Goal: Find specific page/section: Find specific page/section

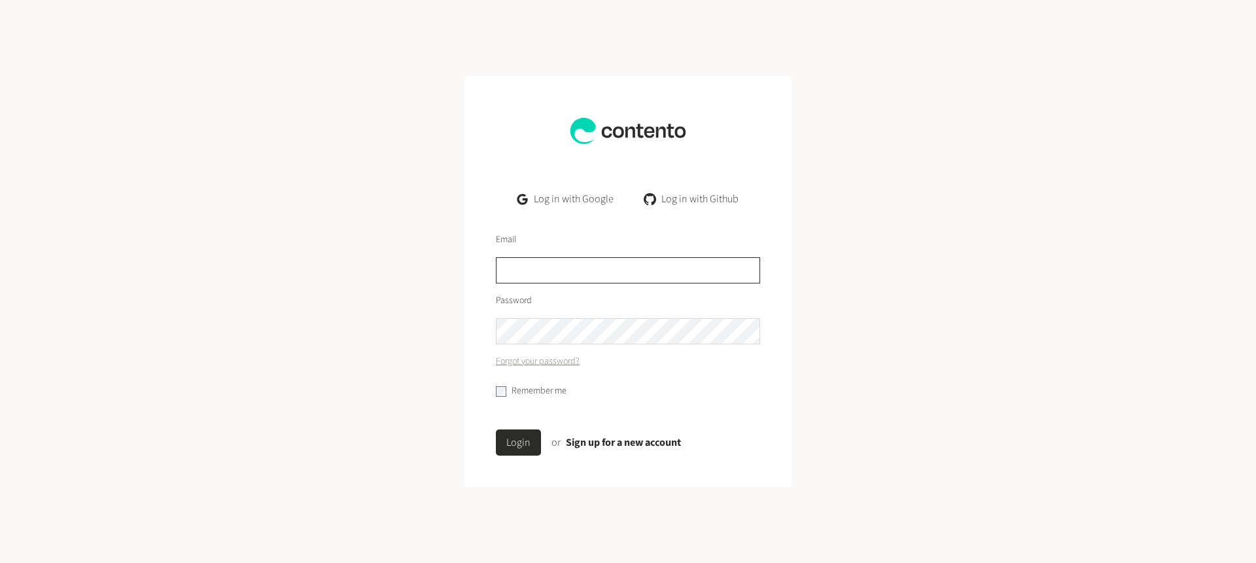
click at [550, 275] on input "text" at bounding box center [628, 270] width 264 height 26
click at [576, 198] on link "Log in with Google" at bounding box center [565, 199] width 117 height 26
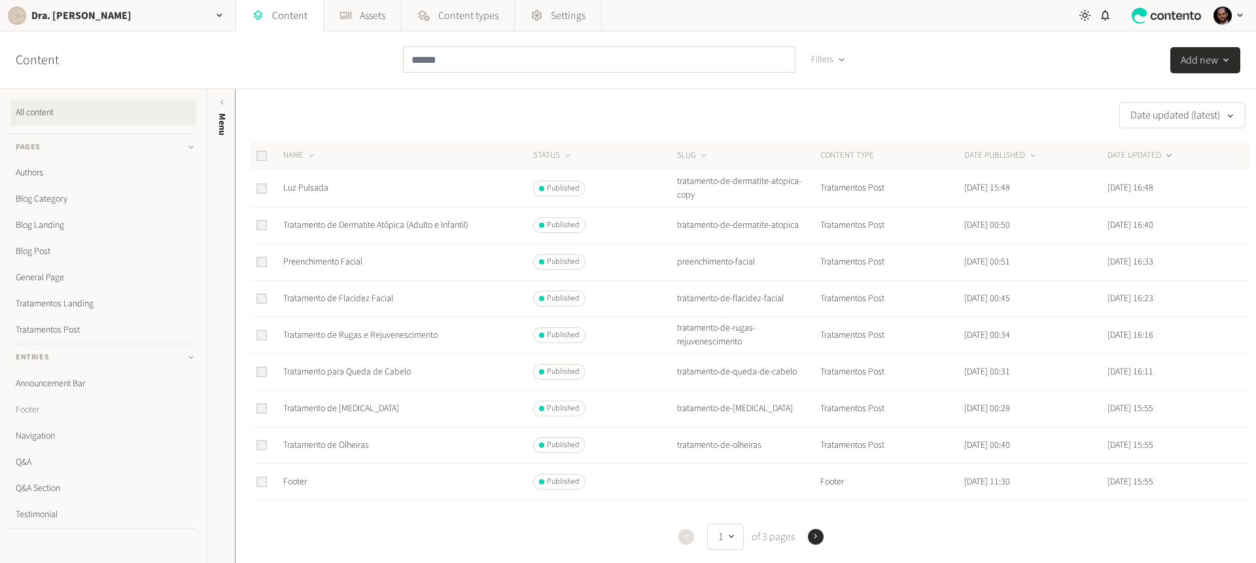
click at [44, 410] on link "Footer" at bounding box center [103, 409] width 186 height 26
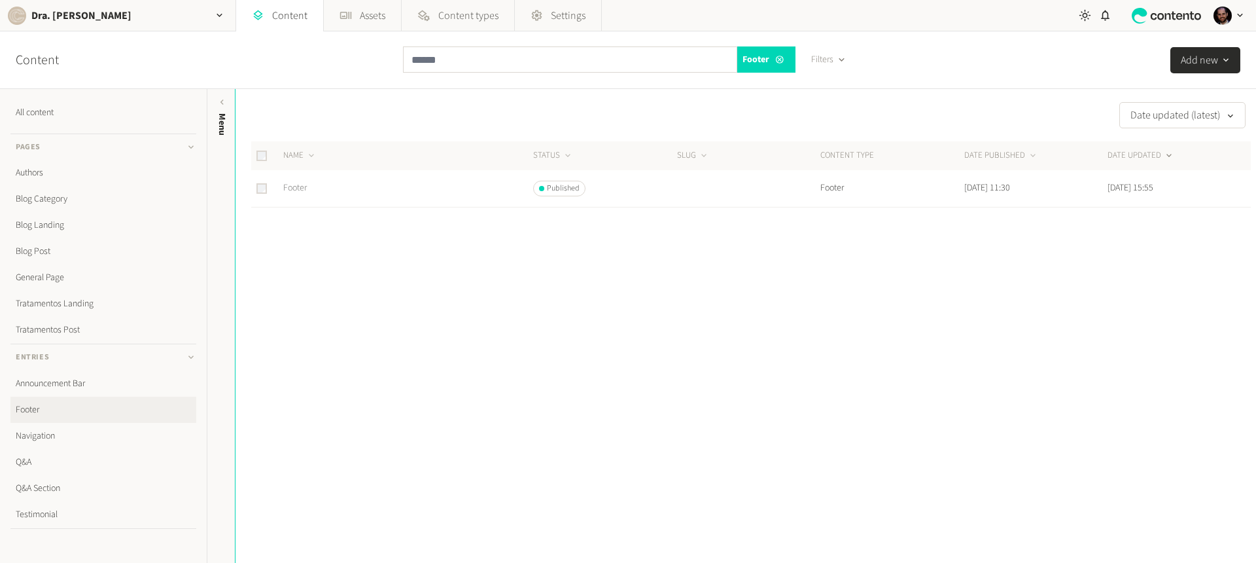
click at [307, 193] on link "Footer" at bounding box center [295, 187] width 24 height 13
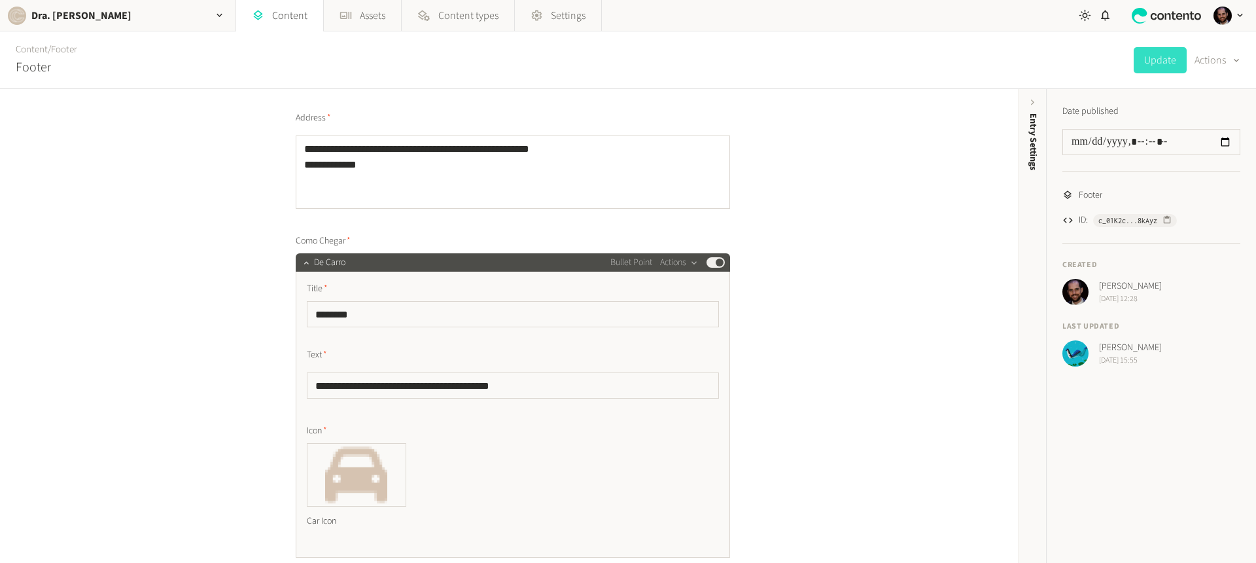
scroll to position [995, 0]
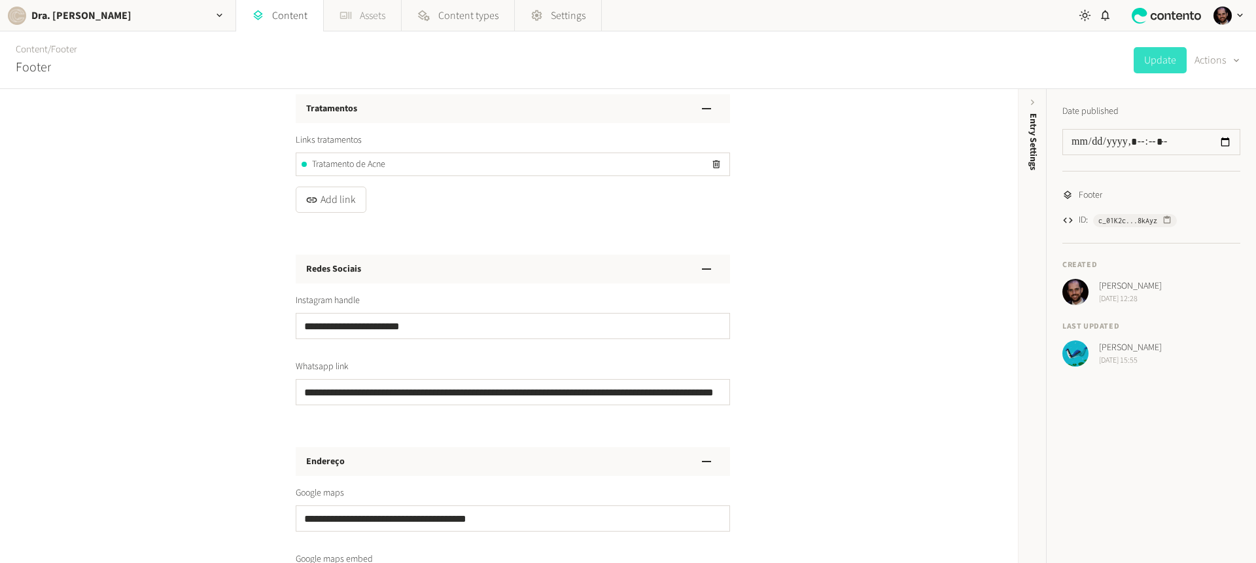
click at [362, 14] on link "Assets" at bounding box center [362, 15] width 77 height 31
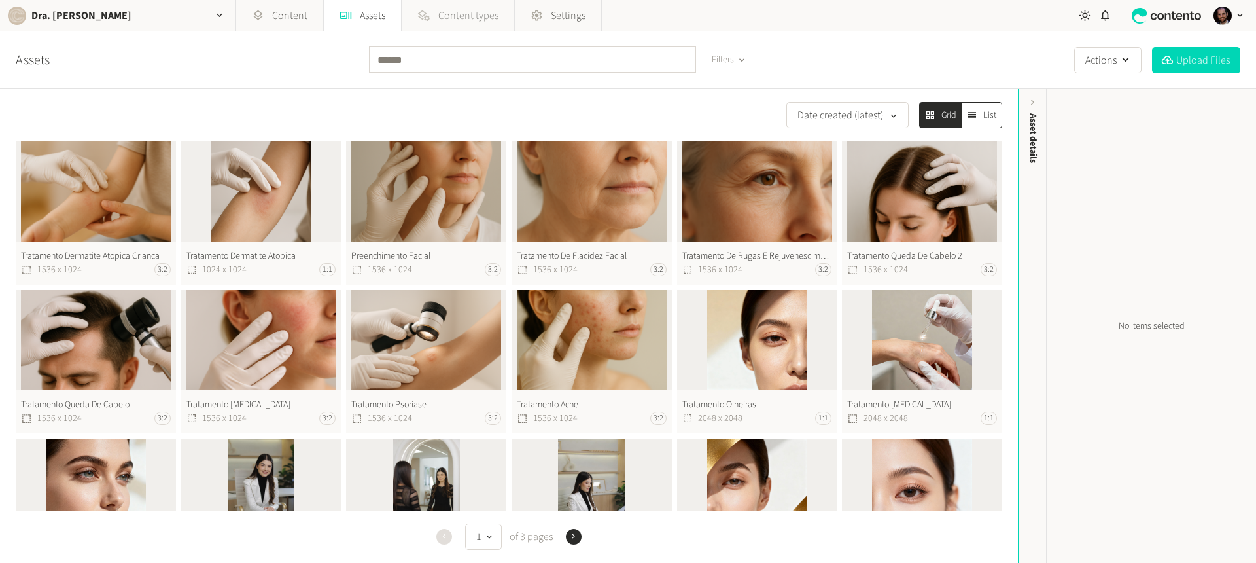
click at [459, 12] on span "Content types" at bounding box center [468, 16] width 60 height 16
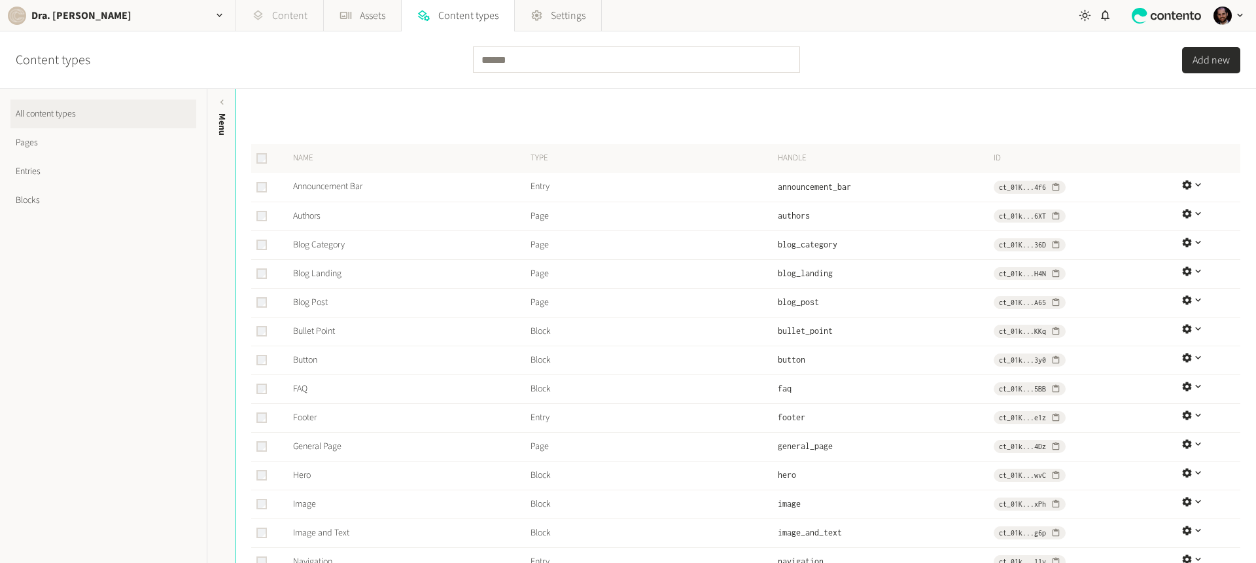
click at [290, 14] on link "Content" at bounding box center [279, 15] width 87 height 31
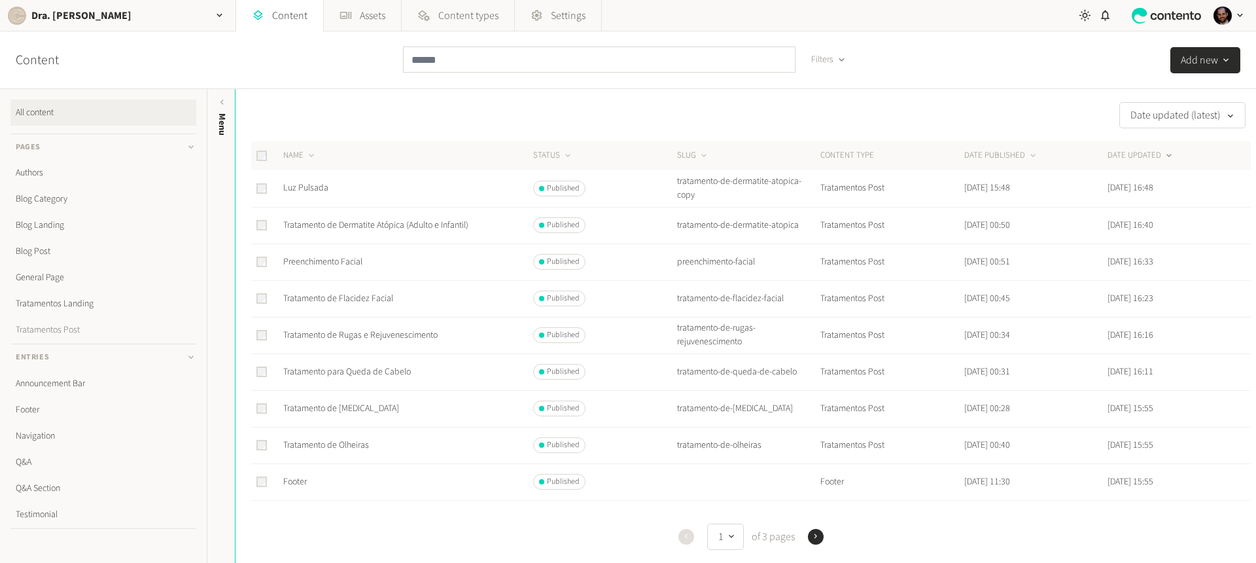
click at [56, 329] on link "Tratamentos Post" at bounding box center [103, 330] width 186 height 26
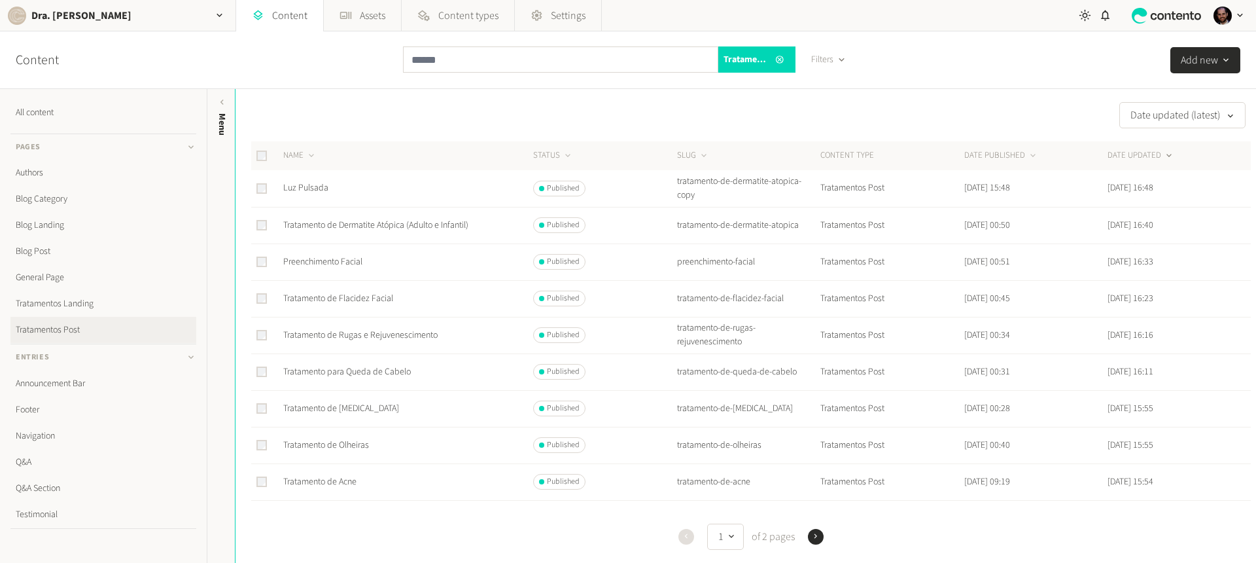
drag, startPoint x: 389, startPoint y: 203, endPoint x: 400, endPoint y: 183, distance: 22.8
click at [400, 183] on td "Luz Pulsada" at bounding box center [408, 188] width 250 height 37
drag, startPoint x: 812, startPoint y: 526, endPoint x: 815, endPoint y: 539, distance: 13.3
click at [812, 526] on div "Previous 1 of 2 pages Next" at bounding box center [751, 536] width 1000 height 26
click at [815, 539] on icon "button" at bounding box center [815, 536] width 9 height 9
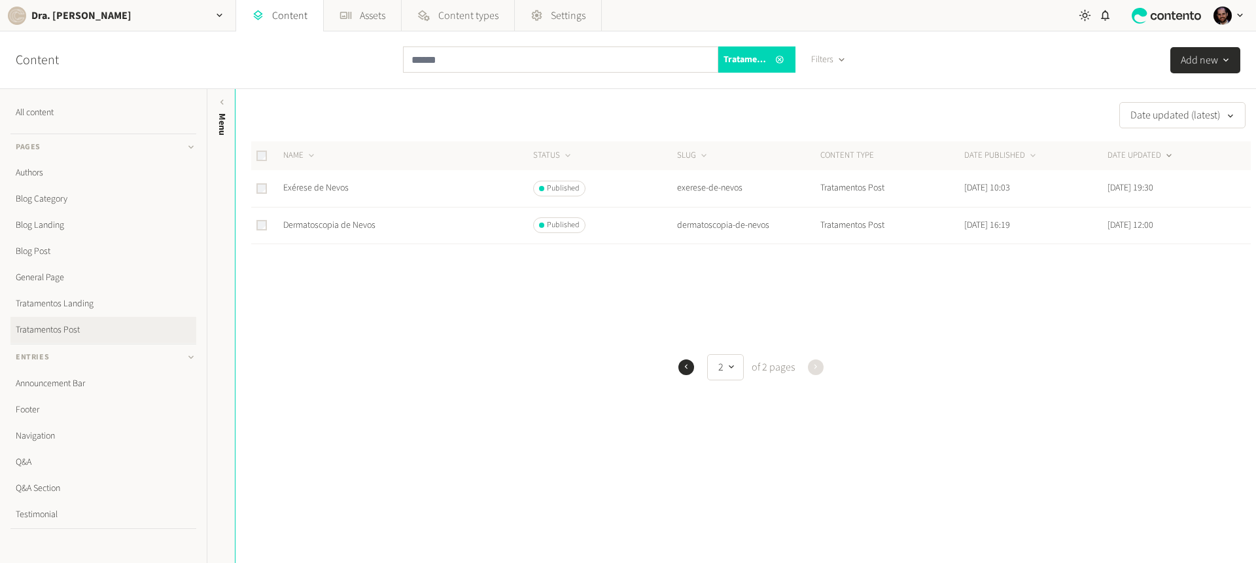
click at [692, 366] on div "Previous 2 of 2 pages Next" at bounding box center [751, 367] width 1000 height 26
click at [689, 361] on div "Previous 2 of 2 pages Next" at bounding box center [751, 367] width 1000 height 26
click at [685, 366] on icon "button" at bounding box center [686, 366] width 9 height 9
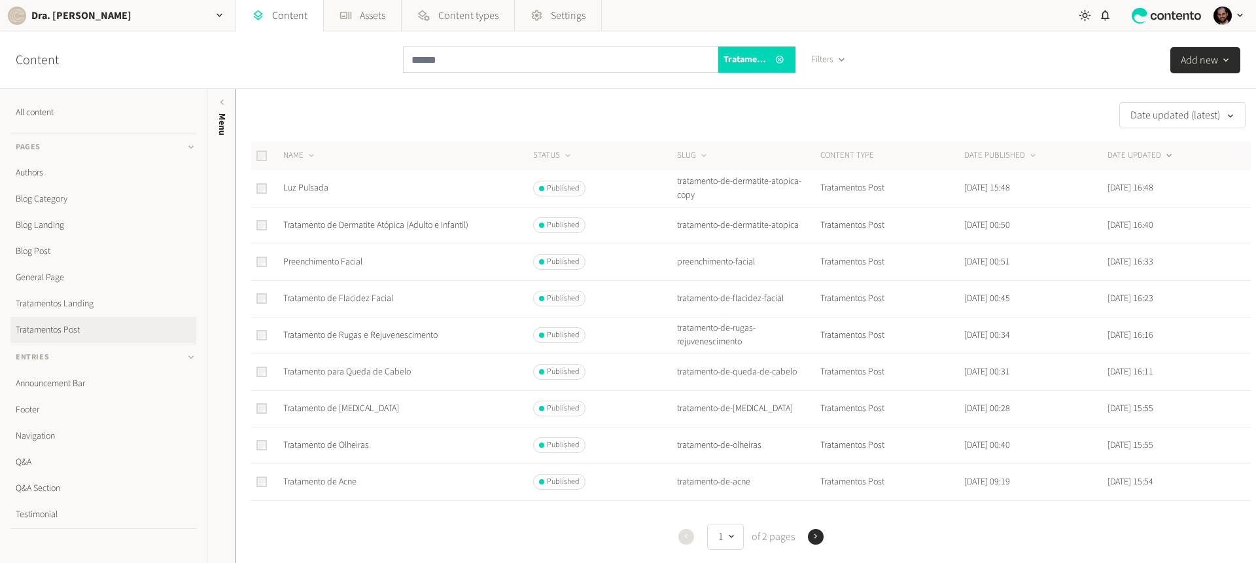
click at [815, 535] on icon "button" at bounding box center [816, 536] width 3 height 5
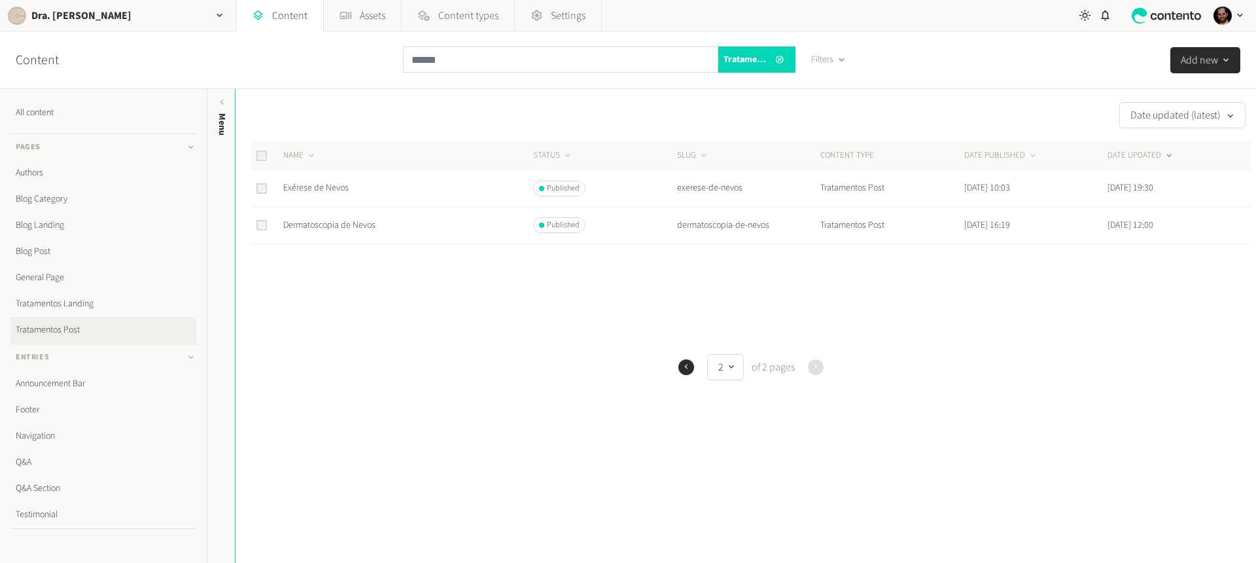
click at [684, 367] on icon "button" at bounding box center [686, 366] width 9 height 9
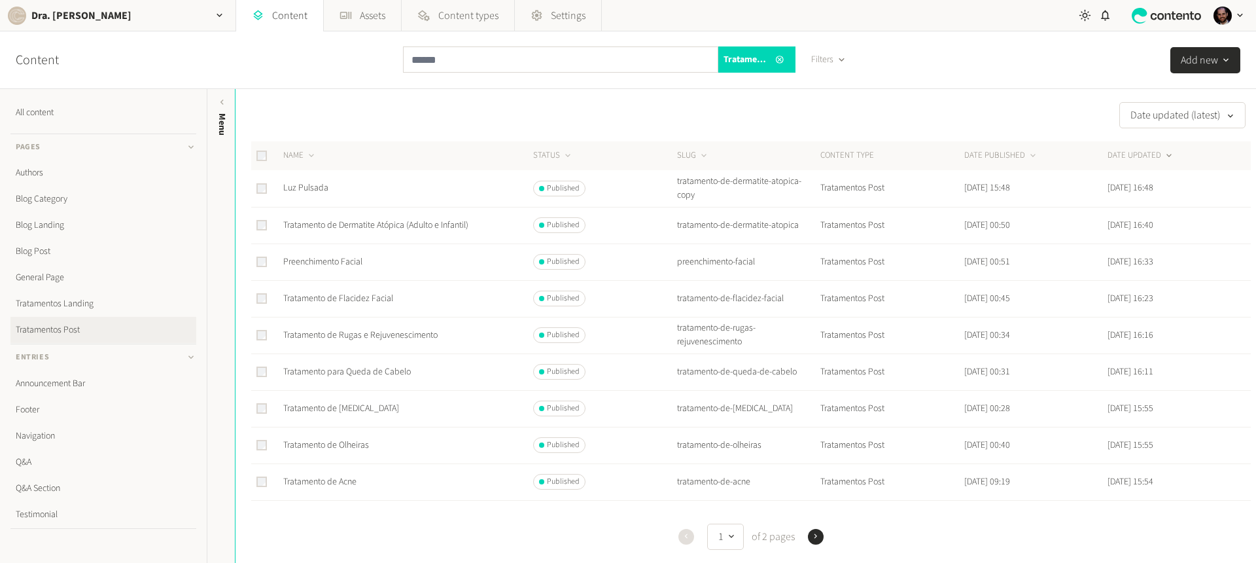
drag, startPoint x: 816, startPoint y: 534, endPoint x: 756, endPoint y: 536, distance: 60.2
click at [816, 535] on icon "button" at bounding box center [815, 536] width 9 height 9
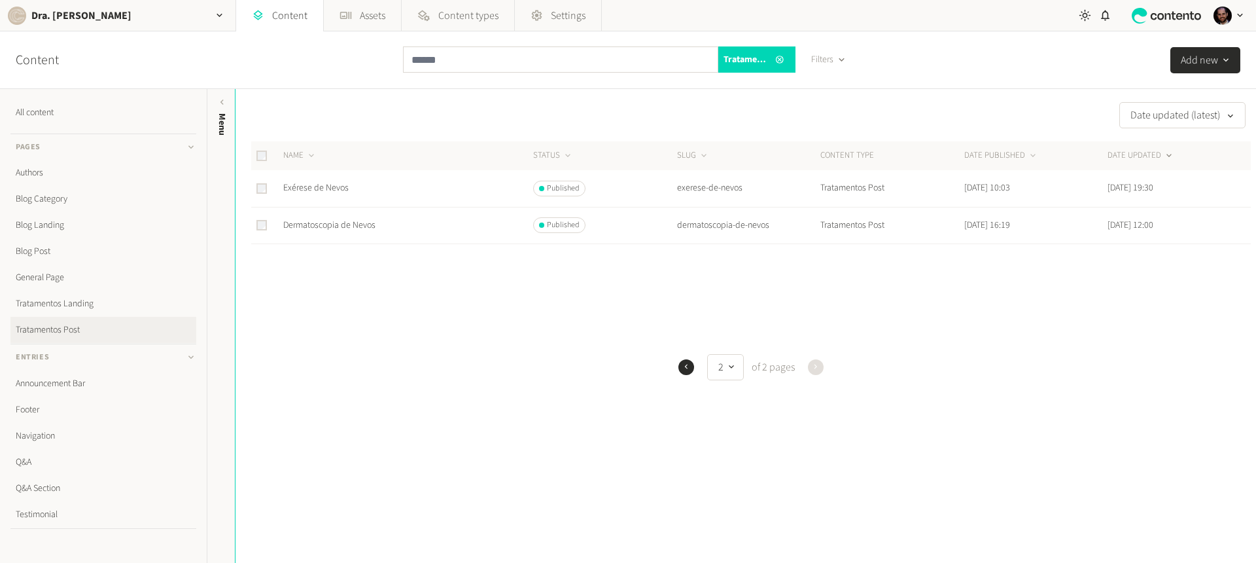
click at [685, 368] on icon "button" at bounding box center [686, 366] width 9 height 9
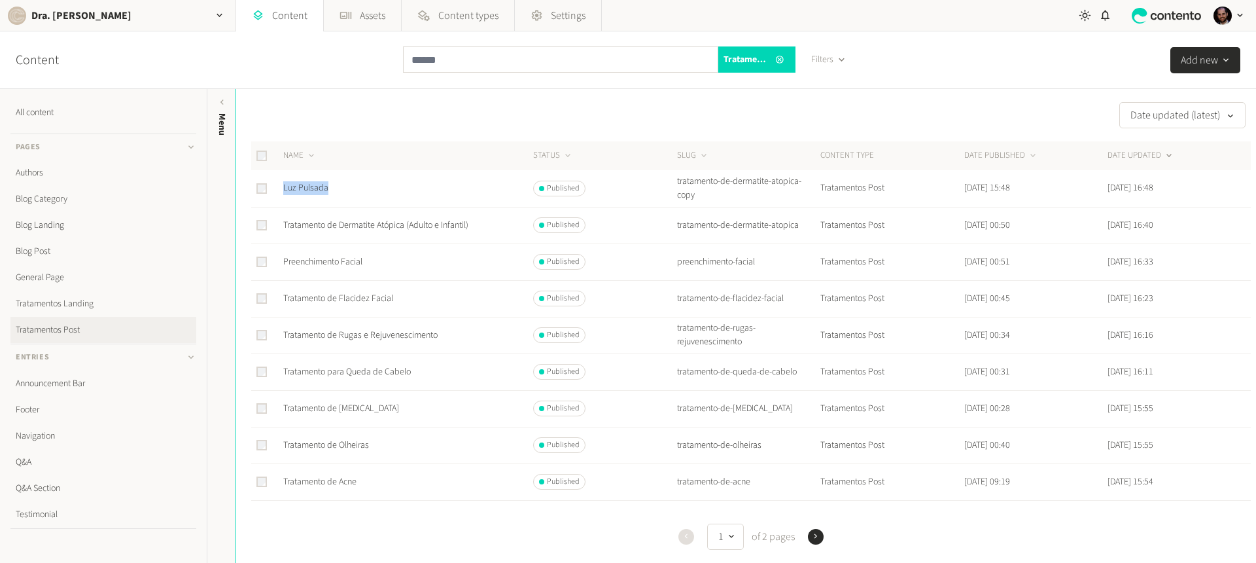
drag, startPoint x: 330, startPoint y: 186, endPoint x: 282, endPoint y: 180, distance: 48.9
click at [283, 180] on td "Luz Pulsada" at bounding box center [408, 188] width 250 height 37
click at [814, 538] on icon "button" at bounding box center [815, 536] width 9 height 9
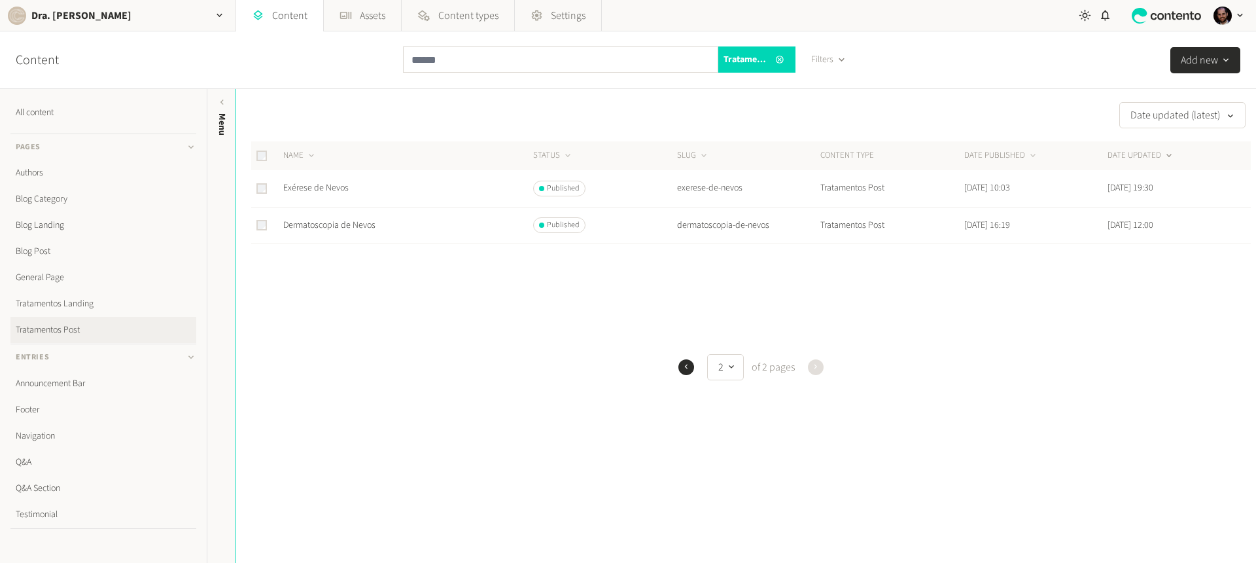
click at [682, 370] on icon "button" at bounding box center [686, 366] width 9 height 9
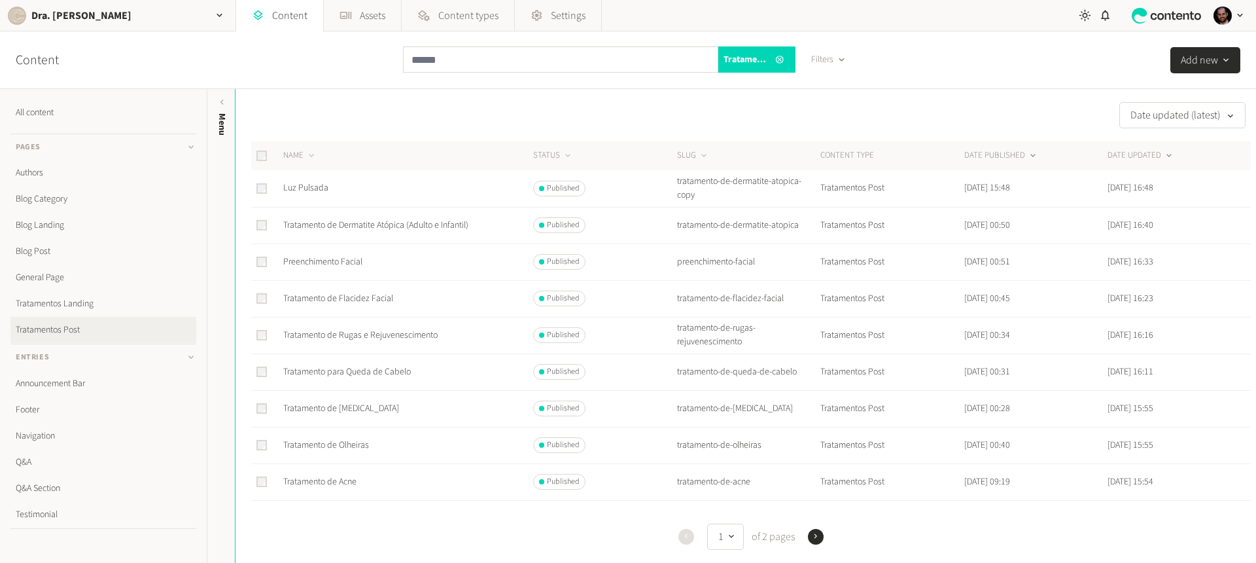
click at [975, 157] on button "DATE PUBLISHED" at bounding box center [1001, 155] width 74 height 13
